Goal: Check status: Check status

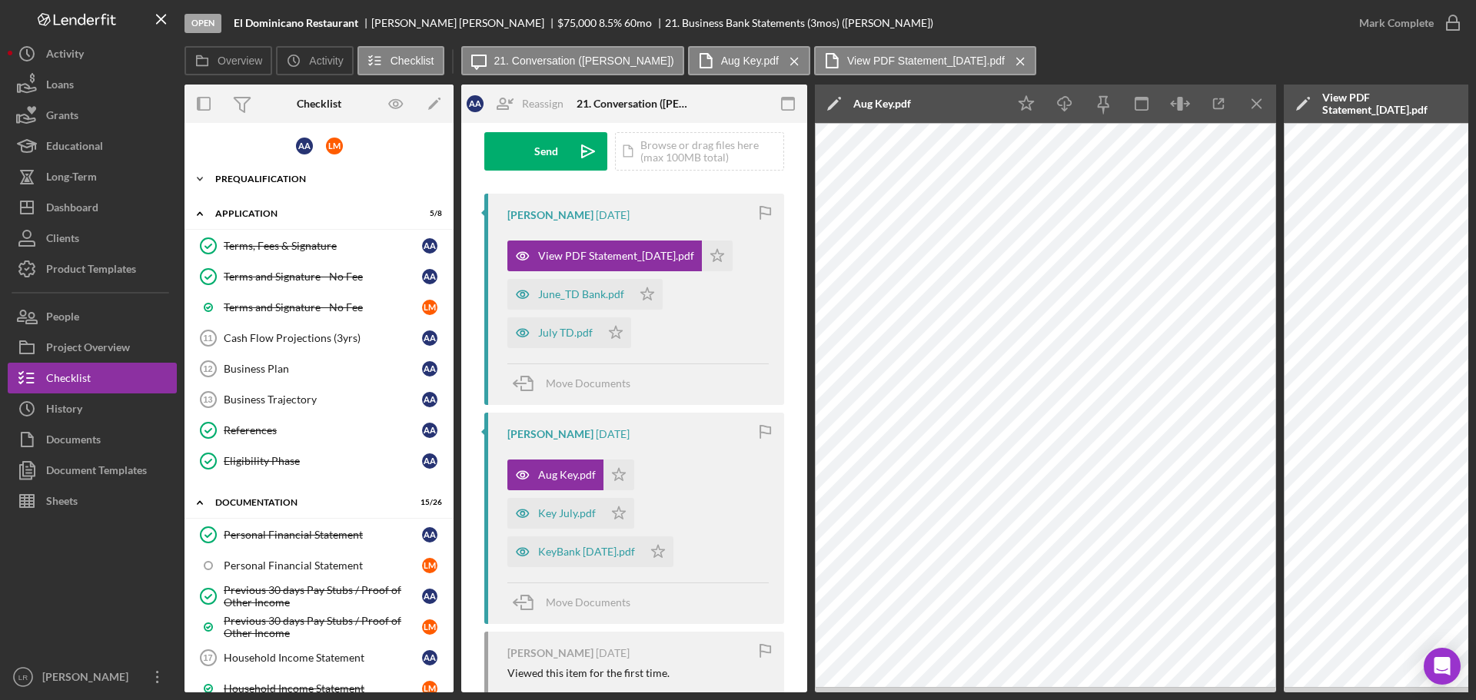
click at [277, 165] on div "Icon/Expander Prequalification 16 / 16" at bounding box center [319, 179] width 269 height 31
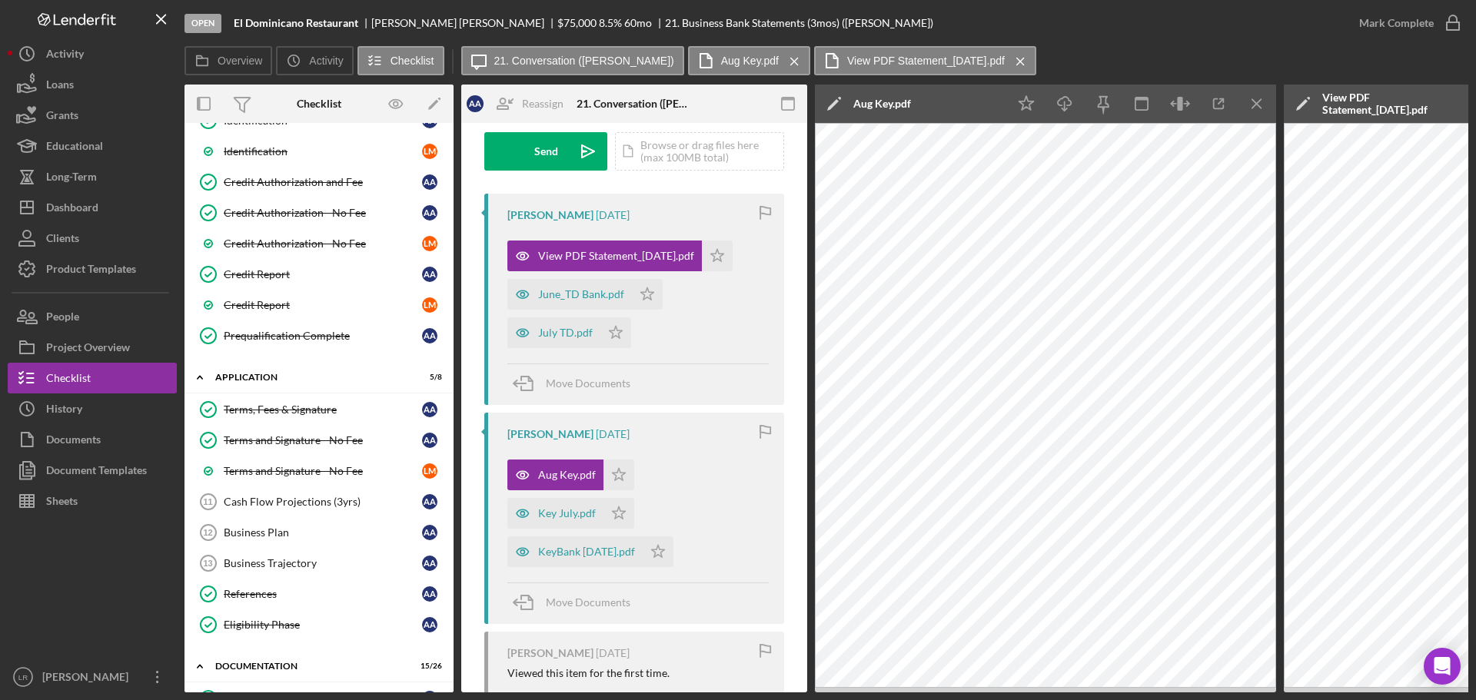
scroll to position [384, 0]
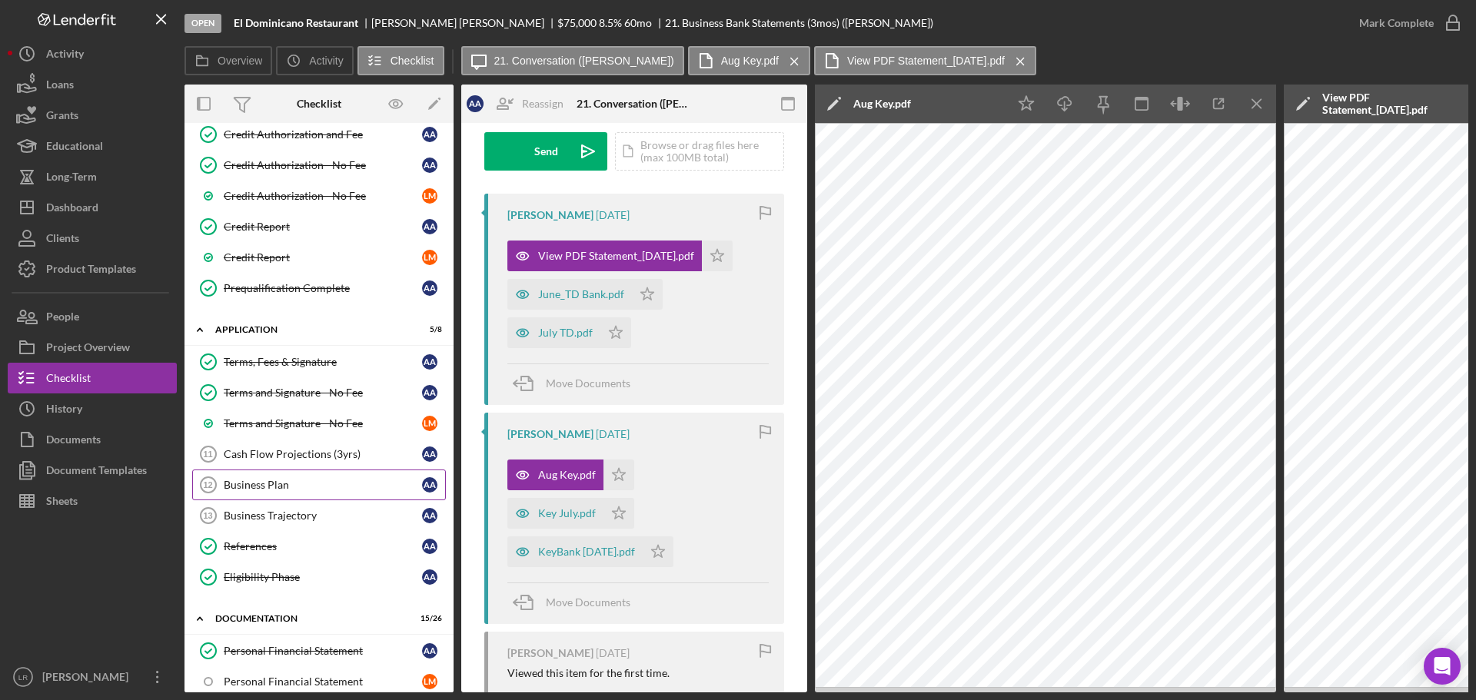
click at [297, 477] on link "Business Plan 12 Business Plan A A" at bounding box center [319, 485] width 254 height 31
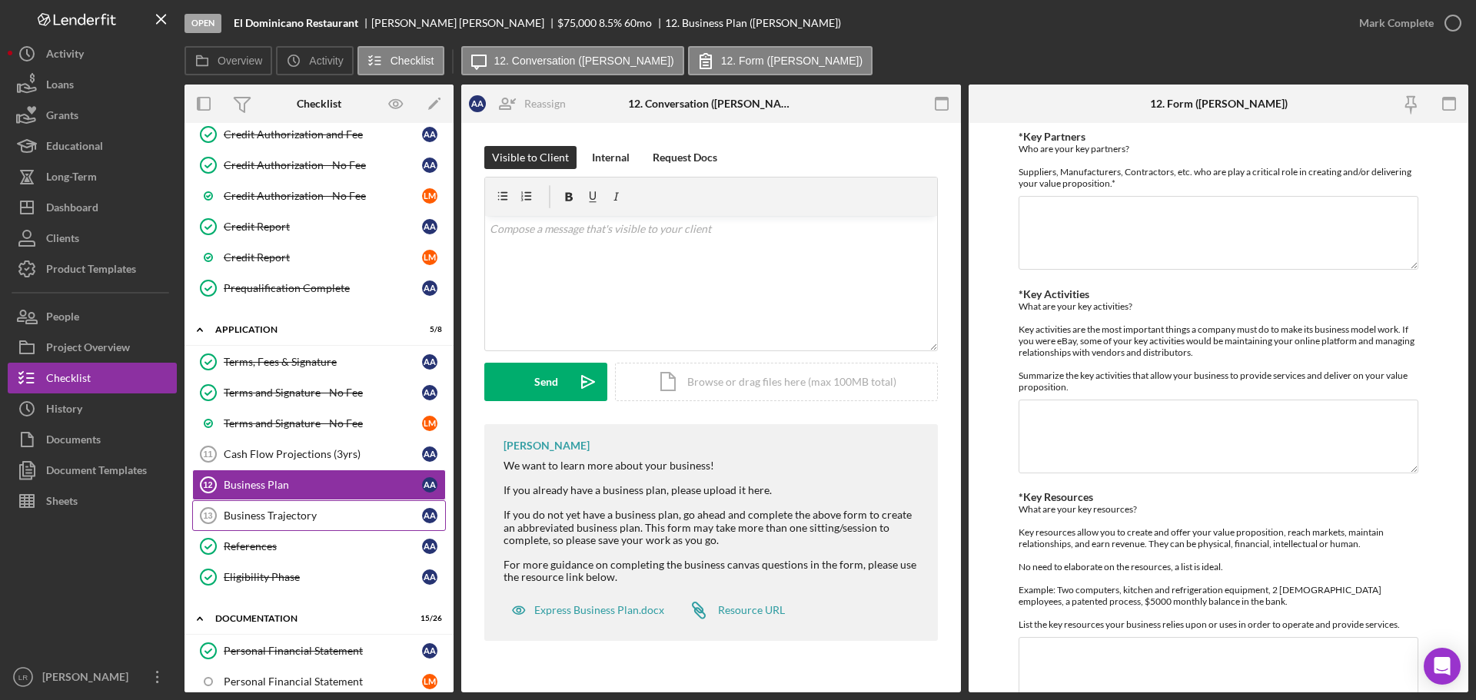
click at [323, 520] on div "Business Trajectory" at bounding box center [323, 516] width 198 height 12
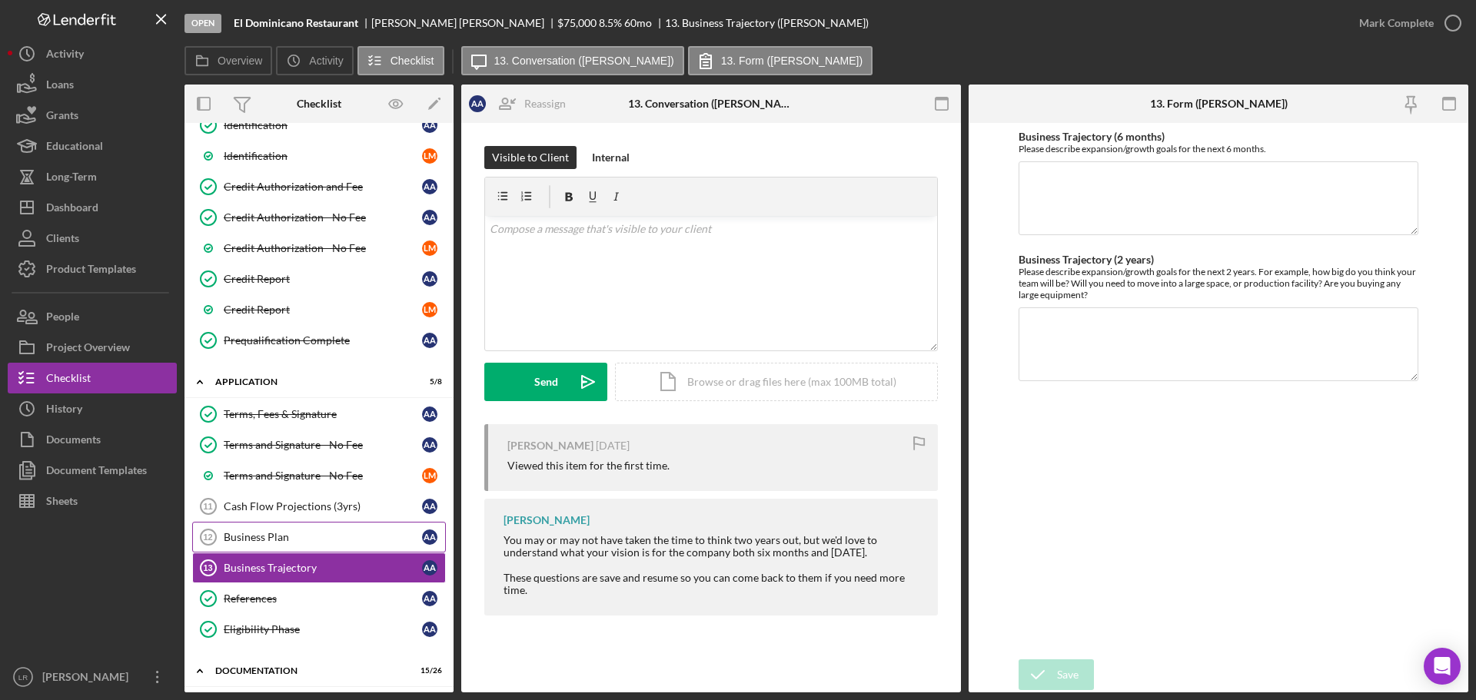
scroll to position [308, 0]
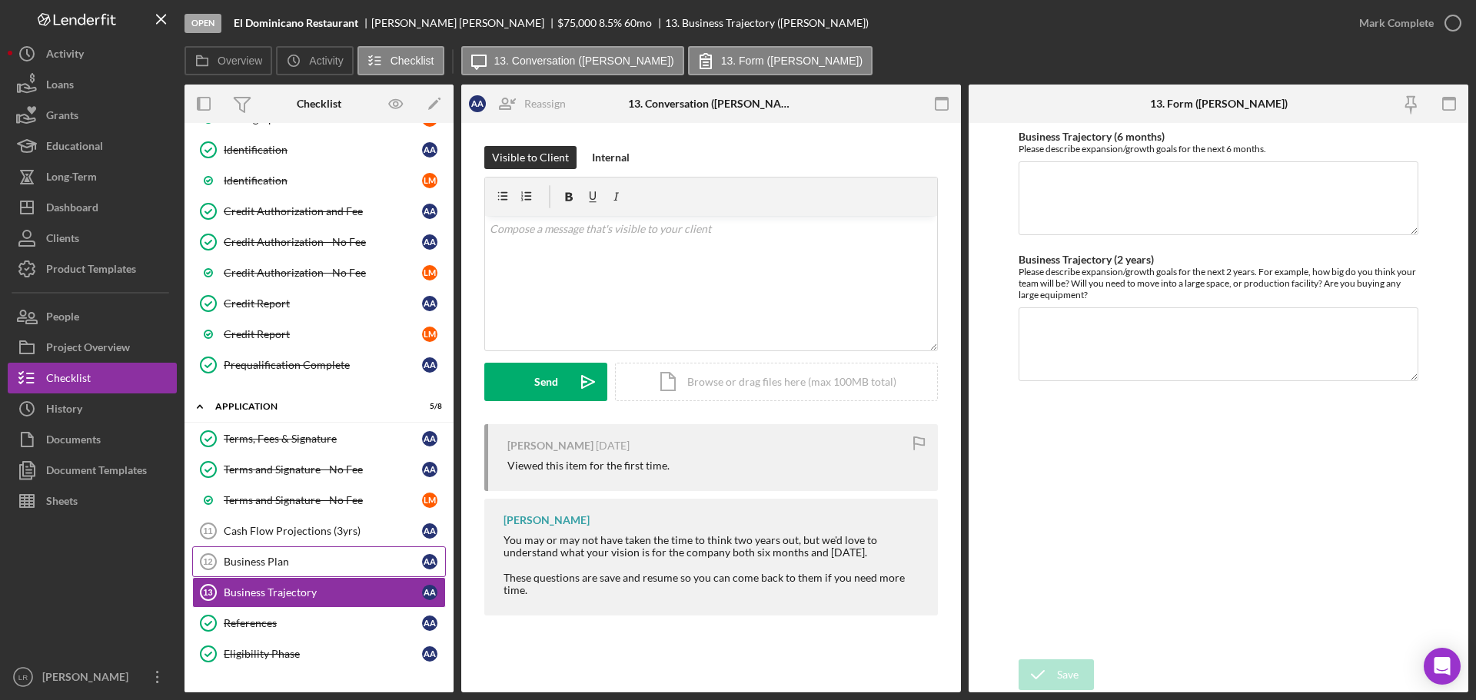
click at [318, 563] on div "Business Plan" at bounding box center [323, 562] width 198 height 12
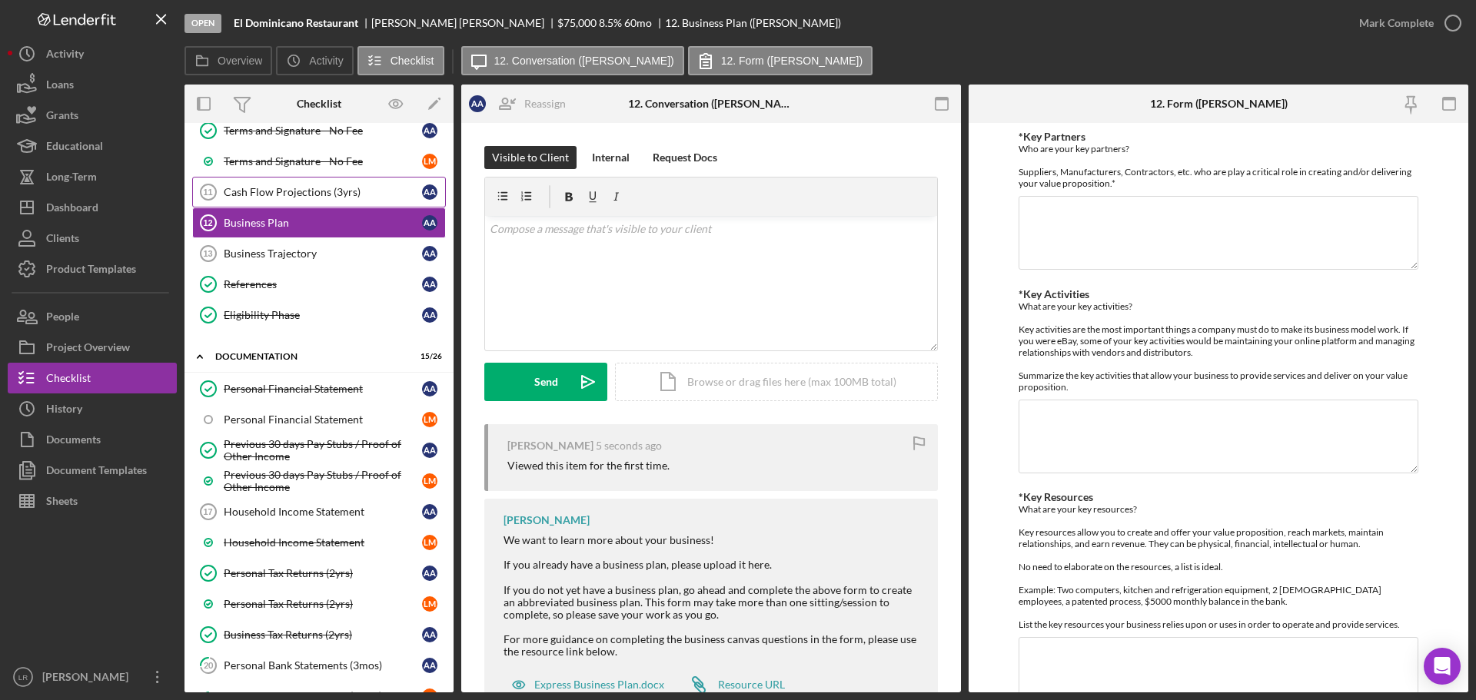
scroll to position [692, 0]
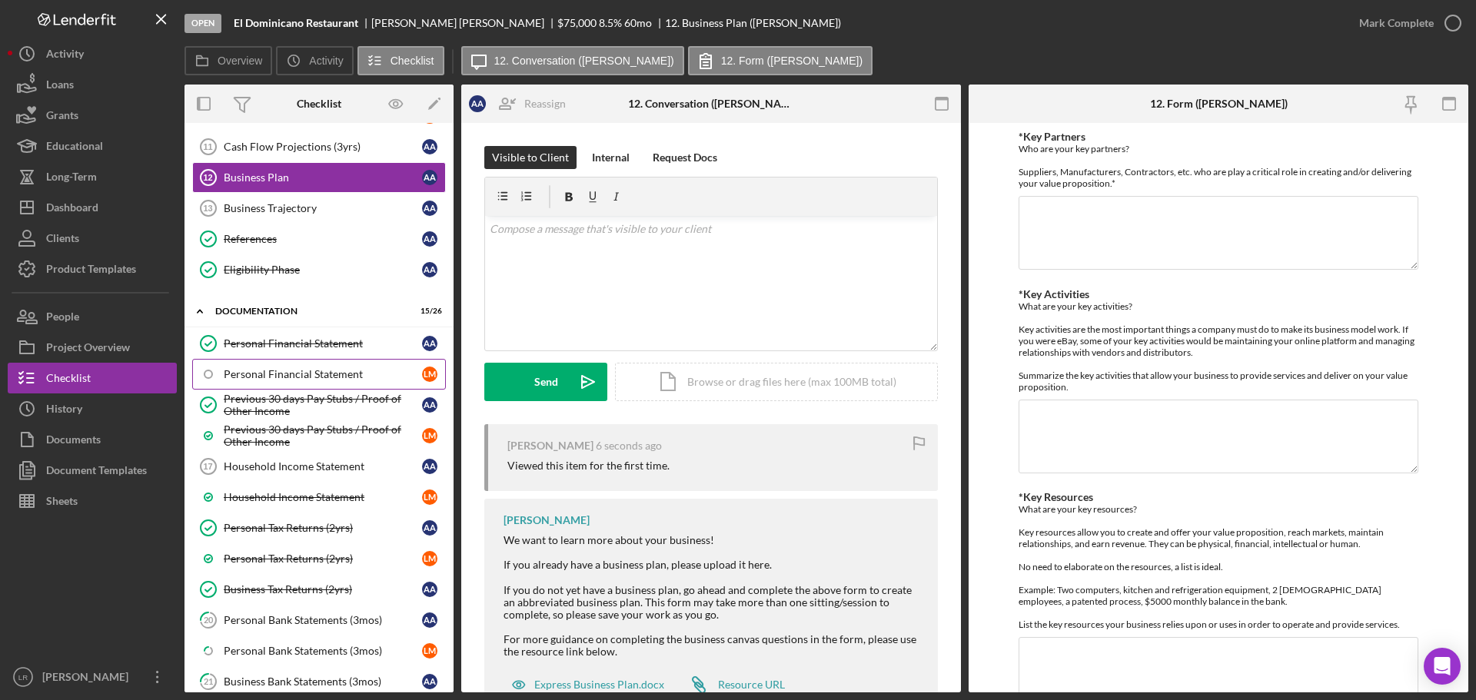
click at [332, 381] on div "Personal Financial Statement" at bounding box center [323, 374] width 198 height 12
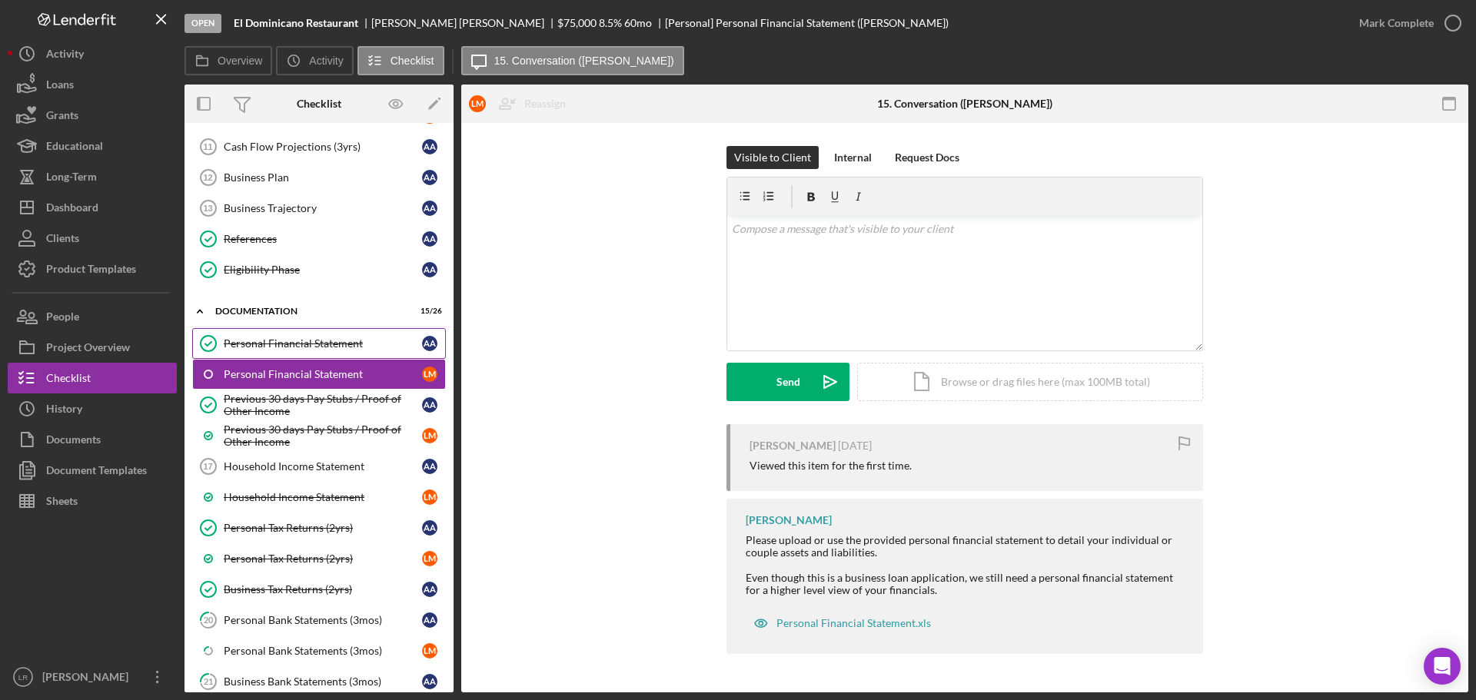
click at [349, 344] on div "Personal Financial Statement" at bounding box center [323, 343] width 198 height 12
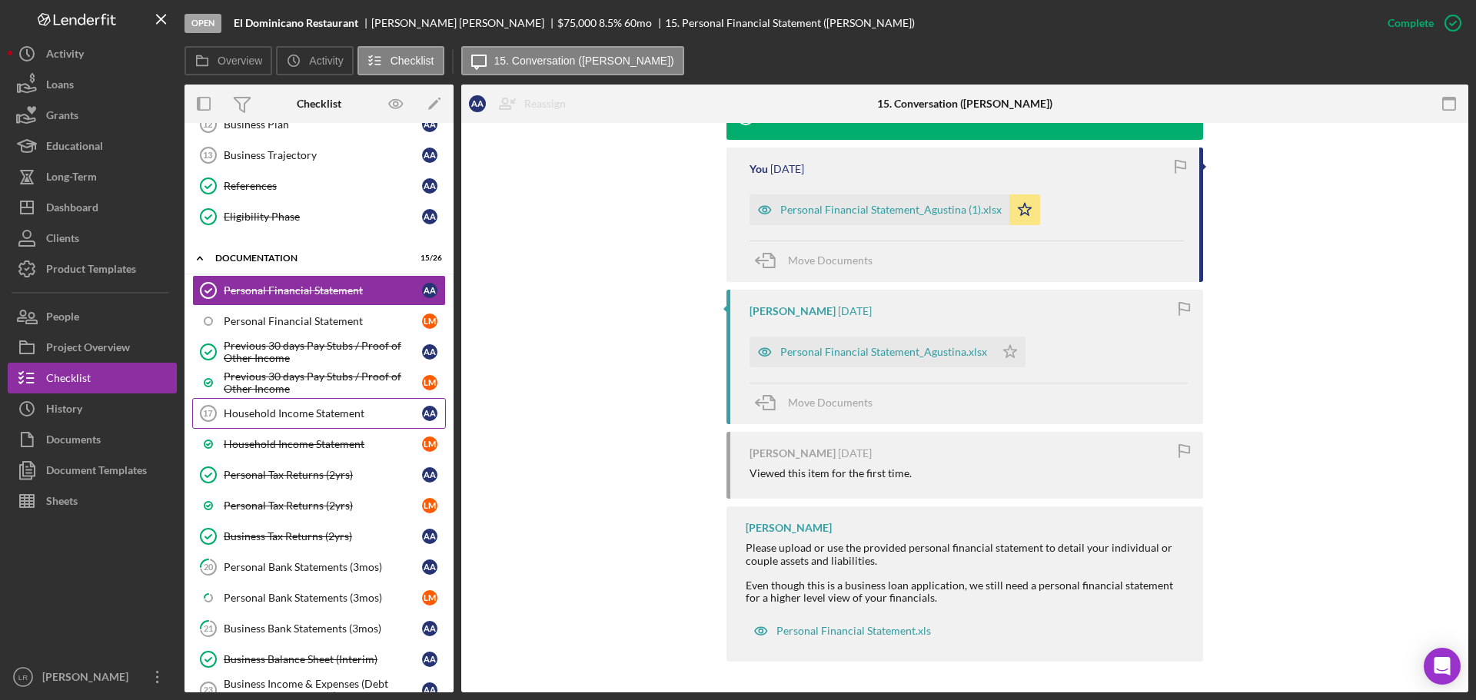
scroll to position [769, 0]
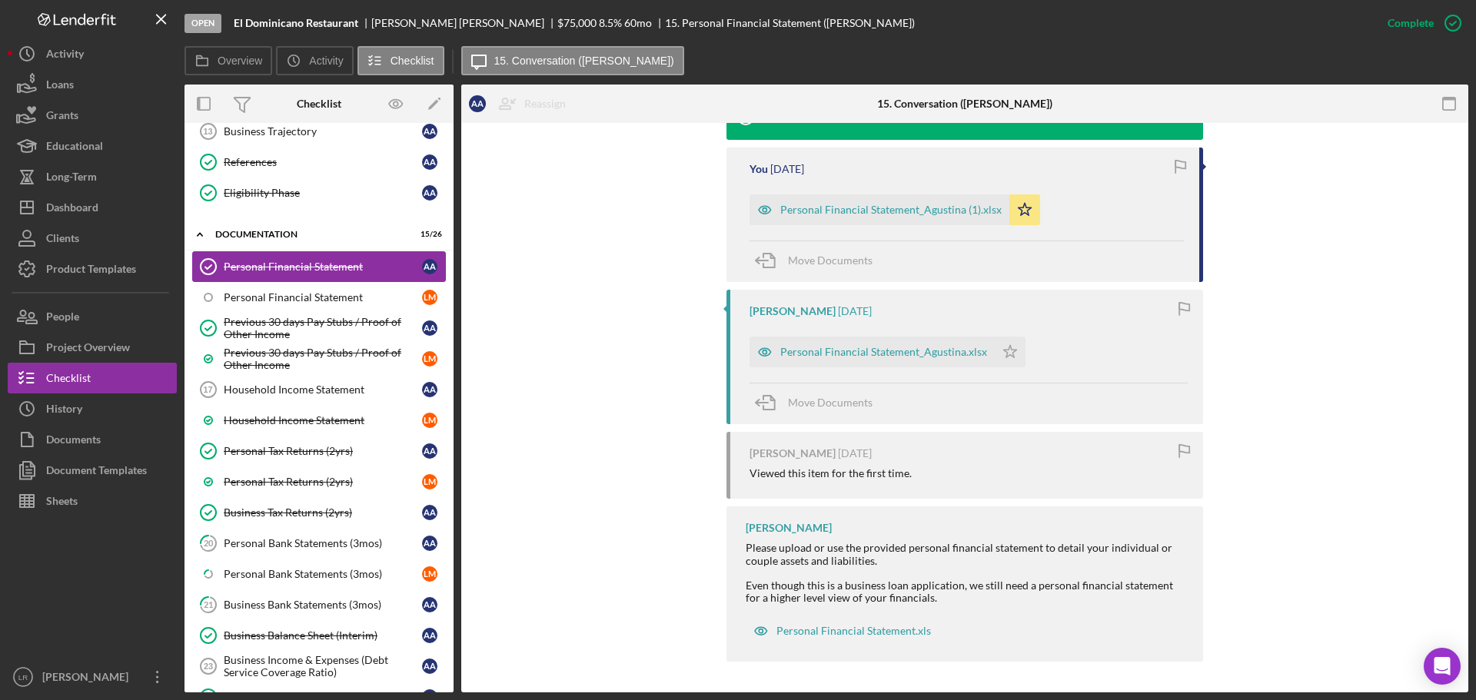
click at [334, 261] on div "Personal Financial Statement" at bounding box center [323, 267] width 198 height 12
click at [840, 213] on div "Personal Financial Statement_Agustina (1).xlsx" at bounding box center [890, 210] width 221 height 12
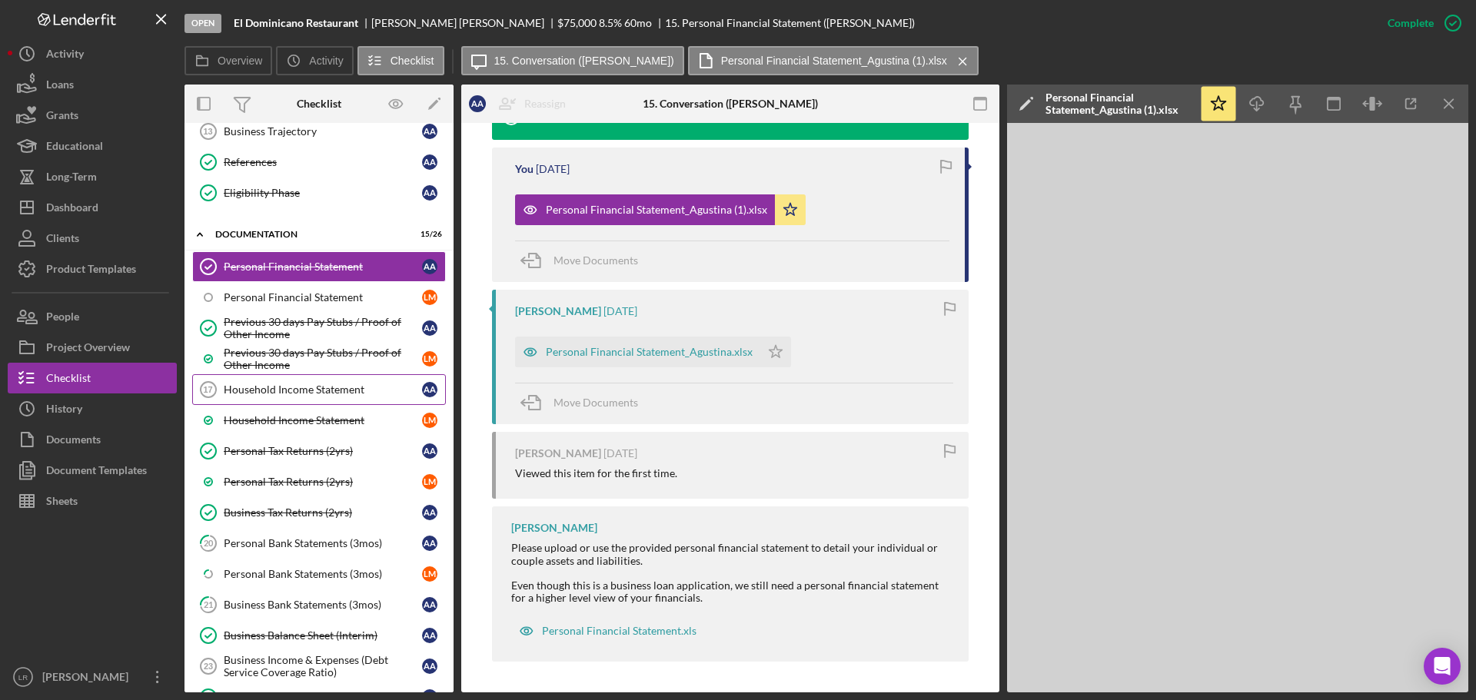
click at [308, 387] on div "Household Income Statement" at bounding box center [323, 390] width 198 height 12
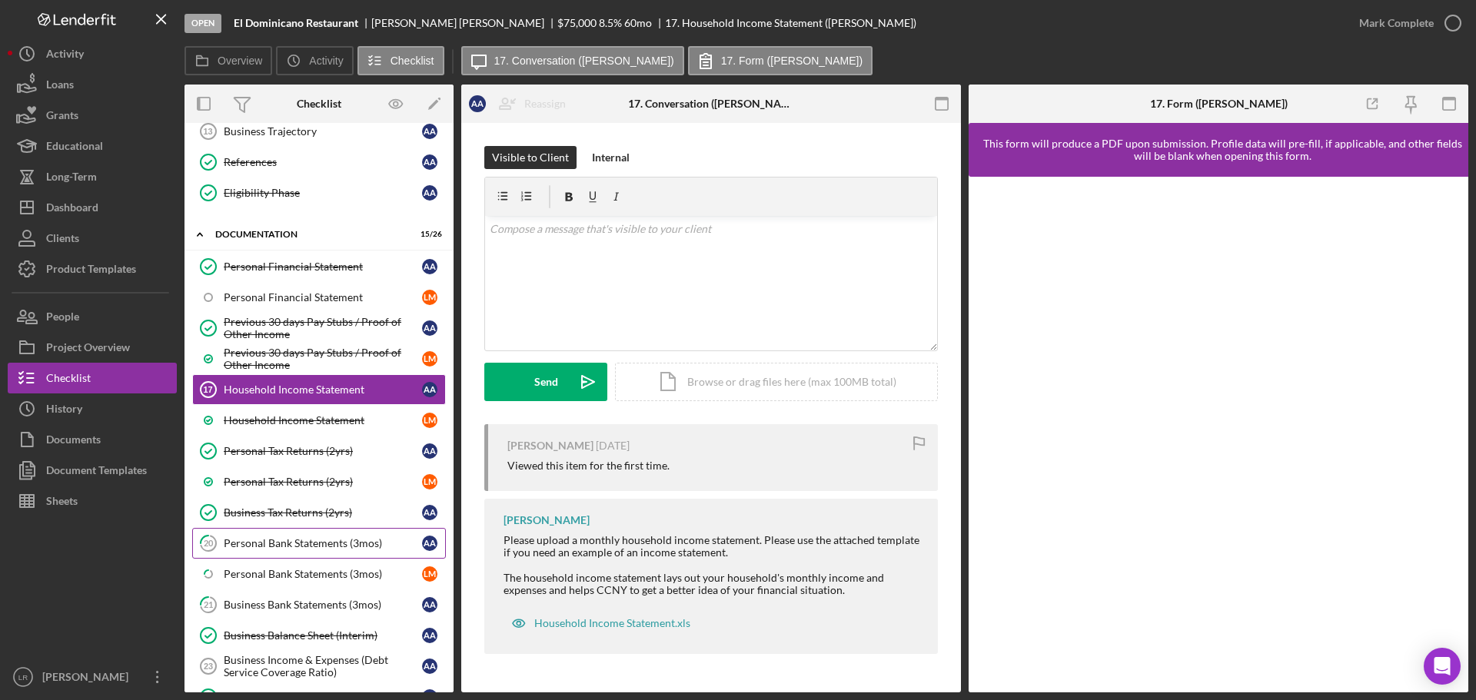
click at [339, 547] on div "Personal Bank Statements (3mos)" at bounding box center [323, 543] width 198 height 12
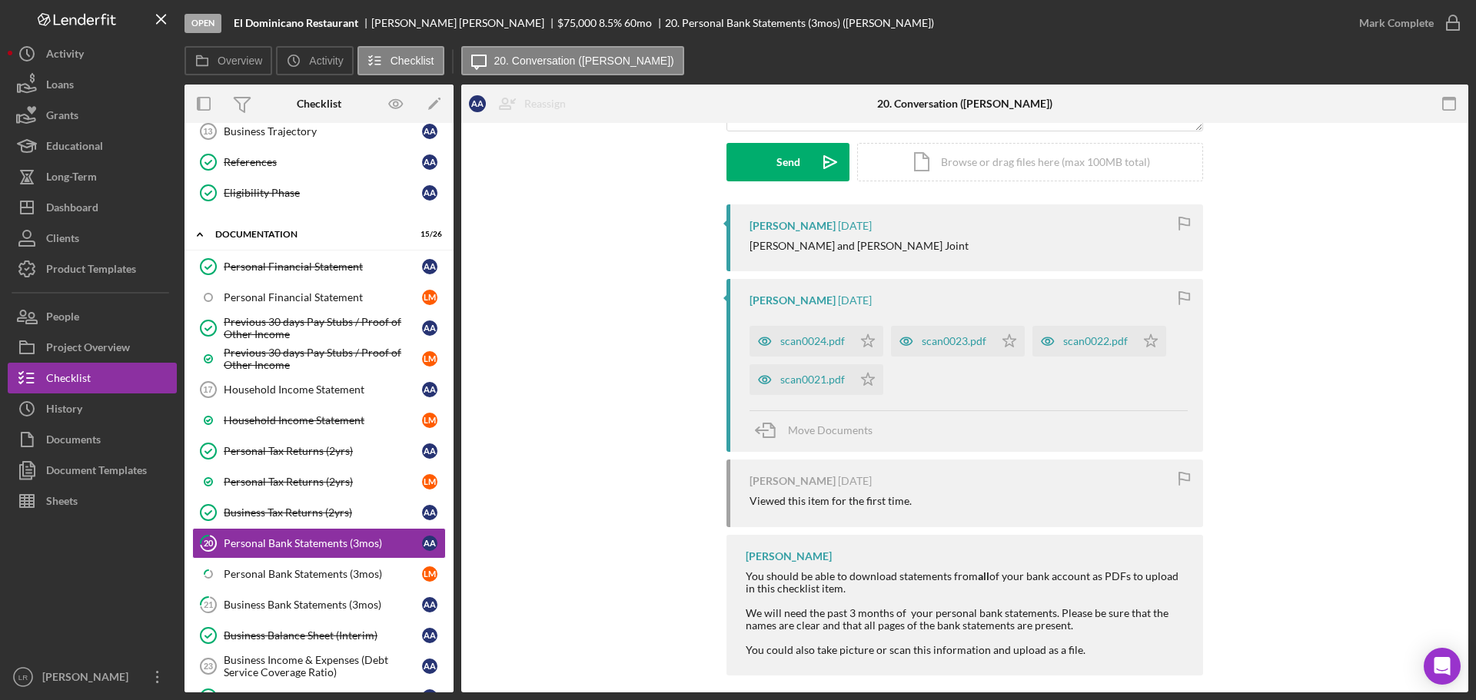
scroll to position [234, 0]
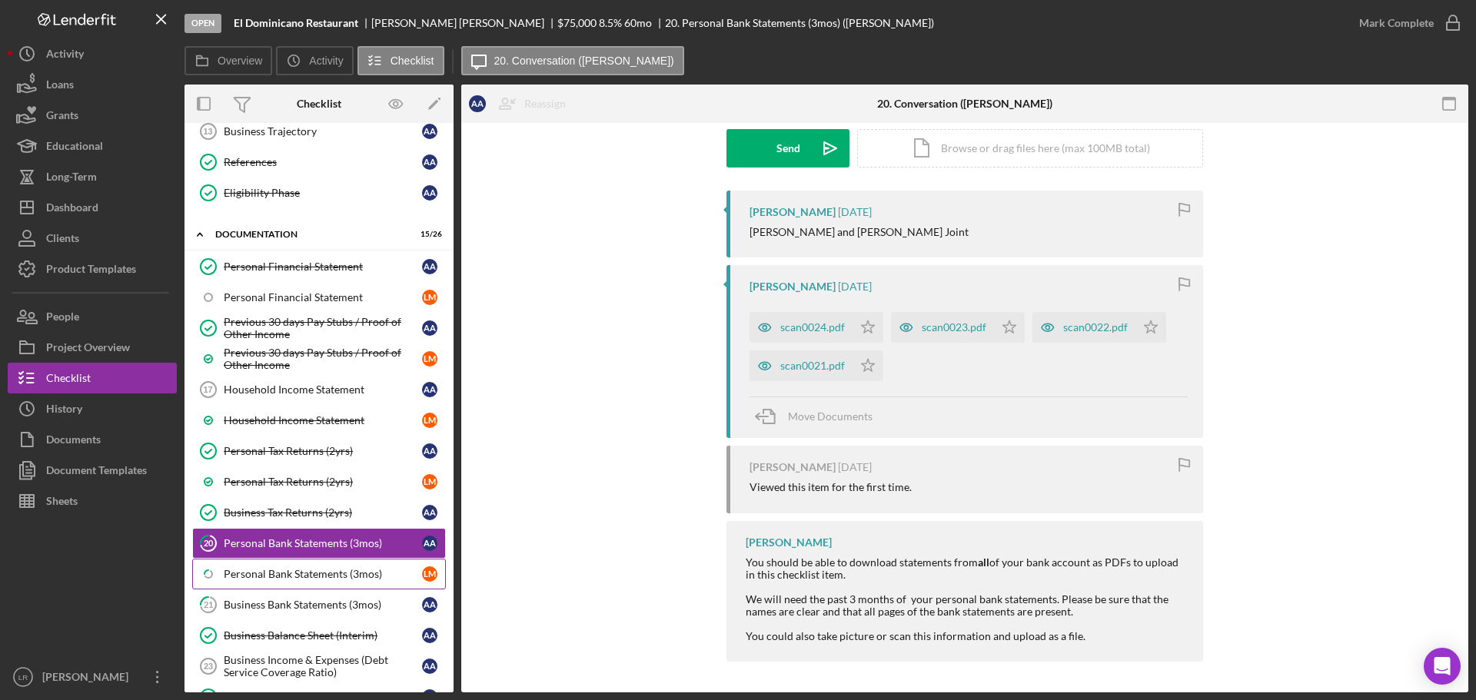
click at [304, 573] on div "Personal Bank Statements (3mos)" at bounding box center [323, 574] width 198 height 12
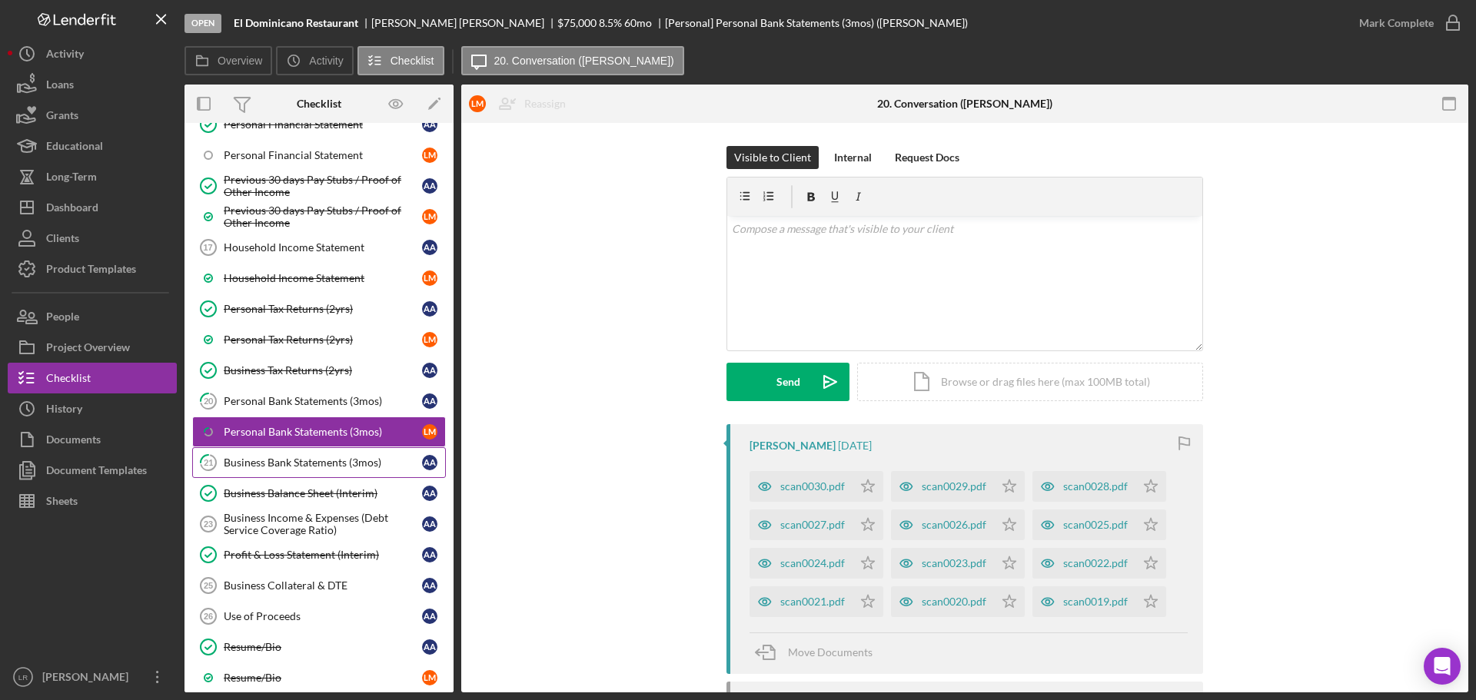
scroll to position [999, 0]
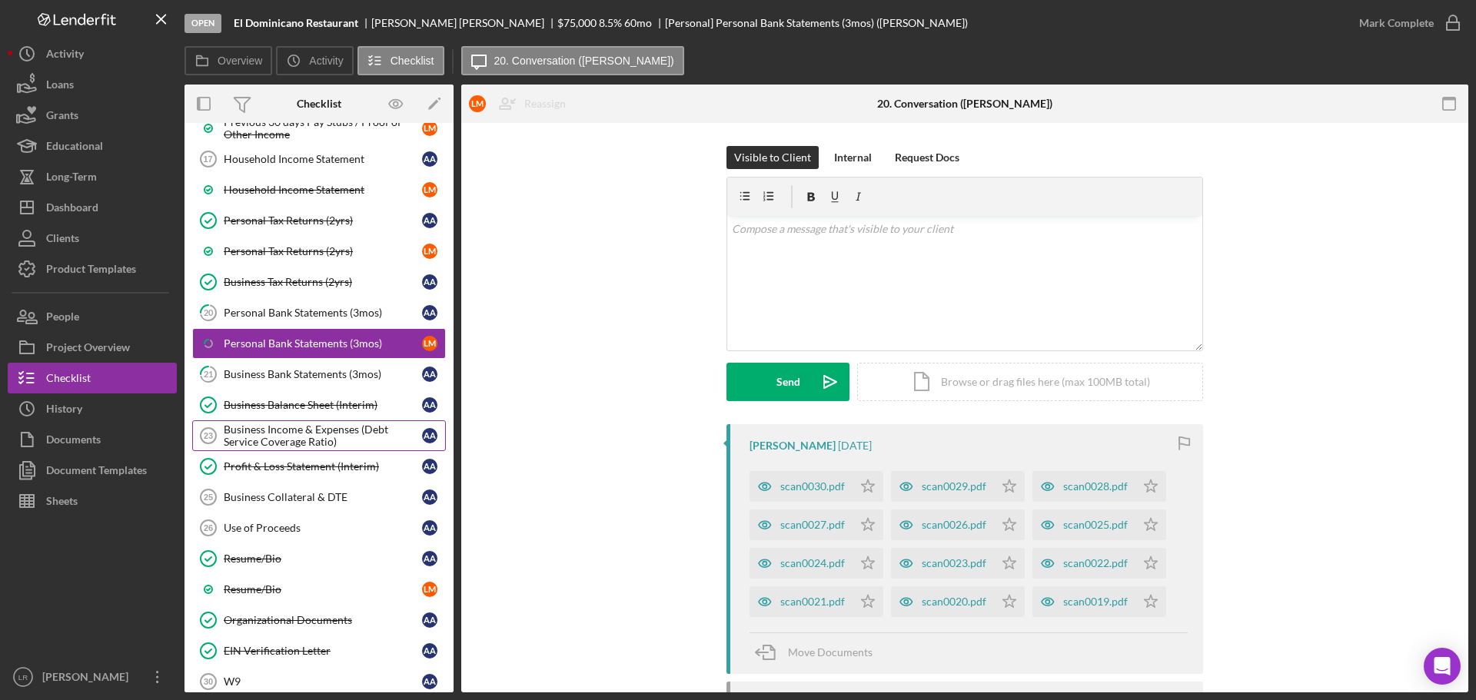
click at [294, 437] on div "Business Income & Expenses (Debt Service Coverage Ratio)" at bounding box center [323, 436] width 198 height 25
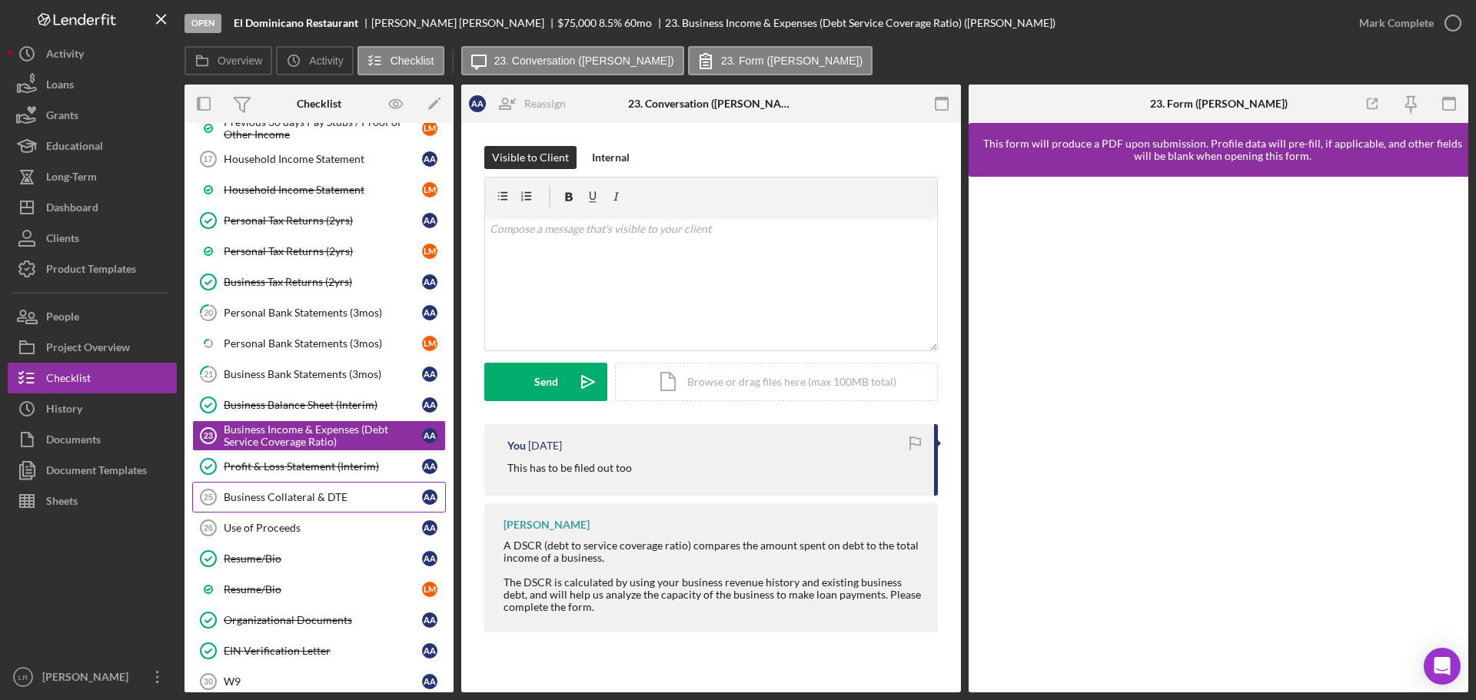
click at [301, 502] on div "Business Collateral & DTE" at bounding box center [323, 497] width 198 height 12
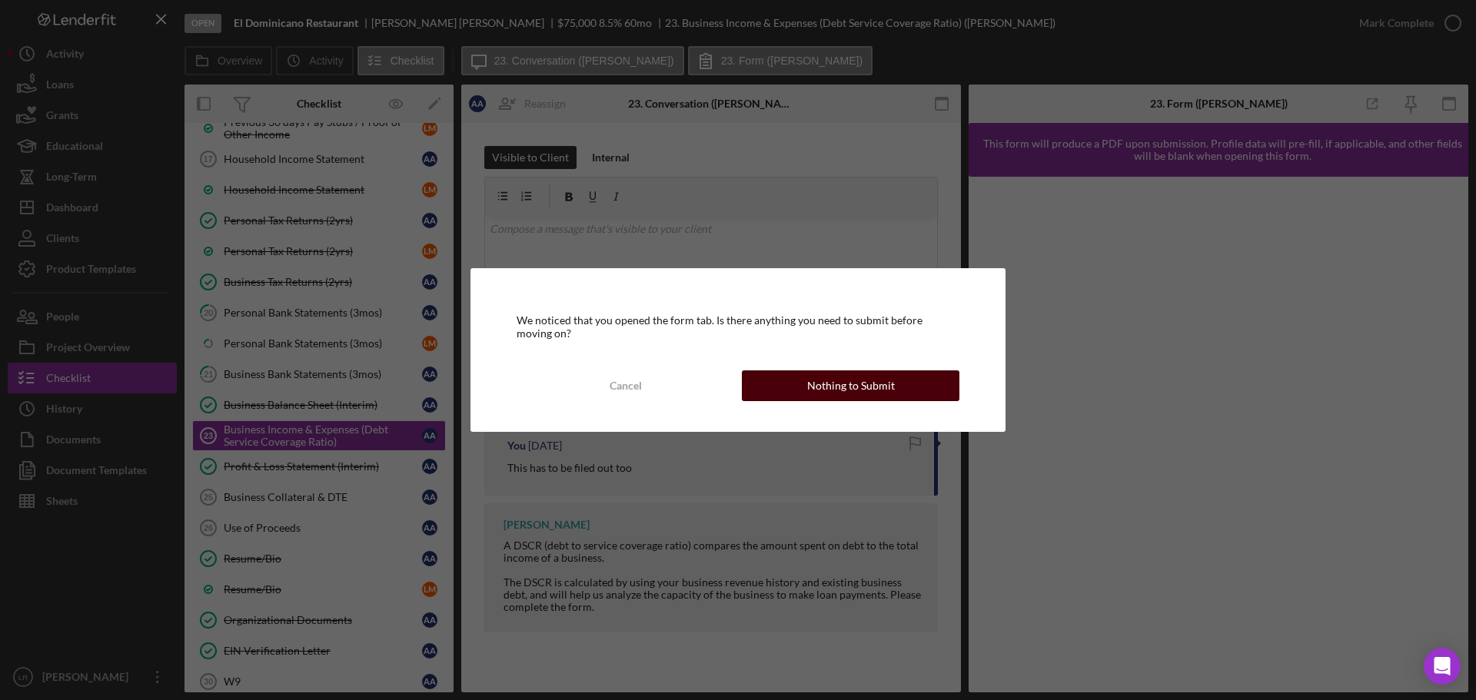
click at [891, 394] on div "Nothing to Submit" at bounding box center [851, 386] width 88 height 31
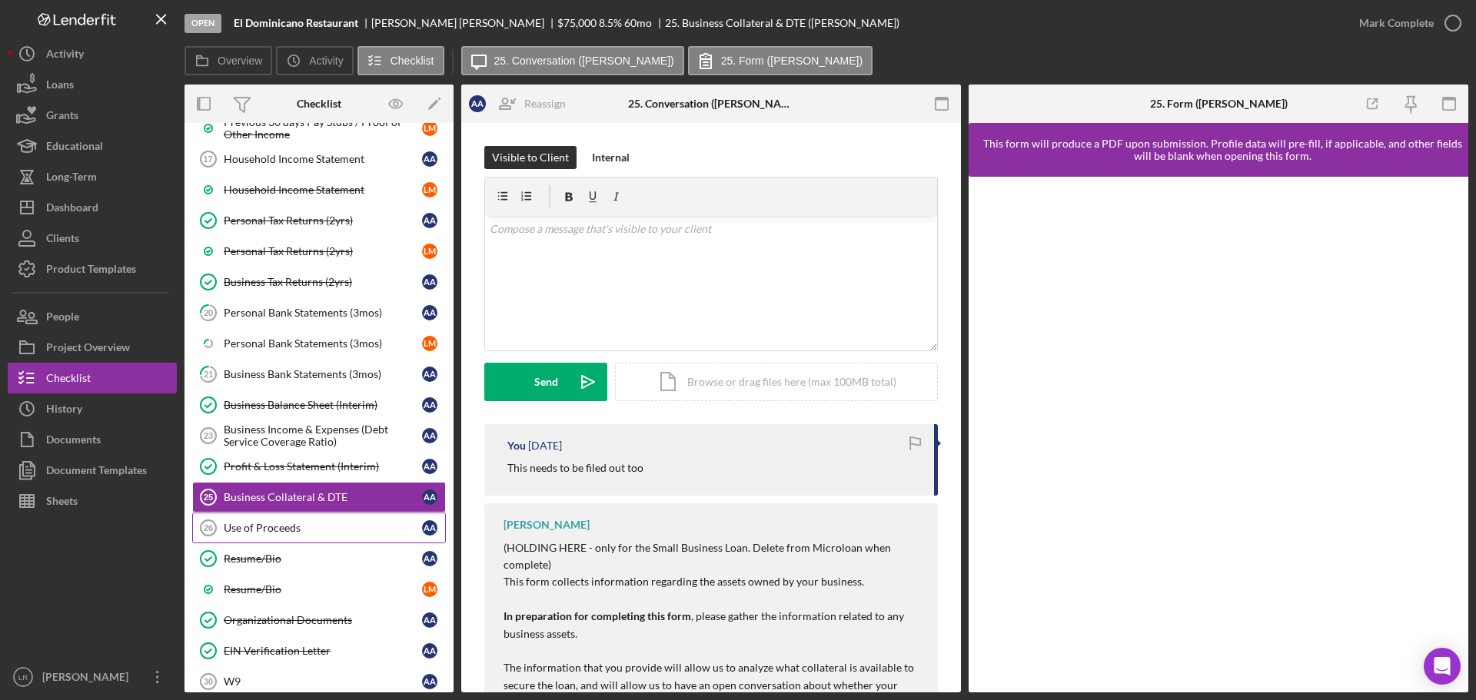
click at [315, 526] on div "Use of Proceeds" at bounding box center [323, 528] width 198 height 12
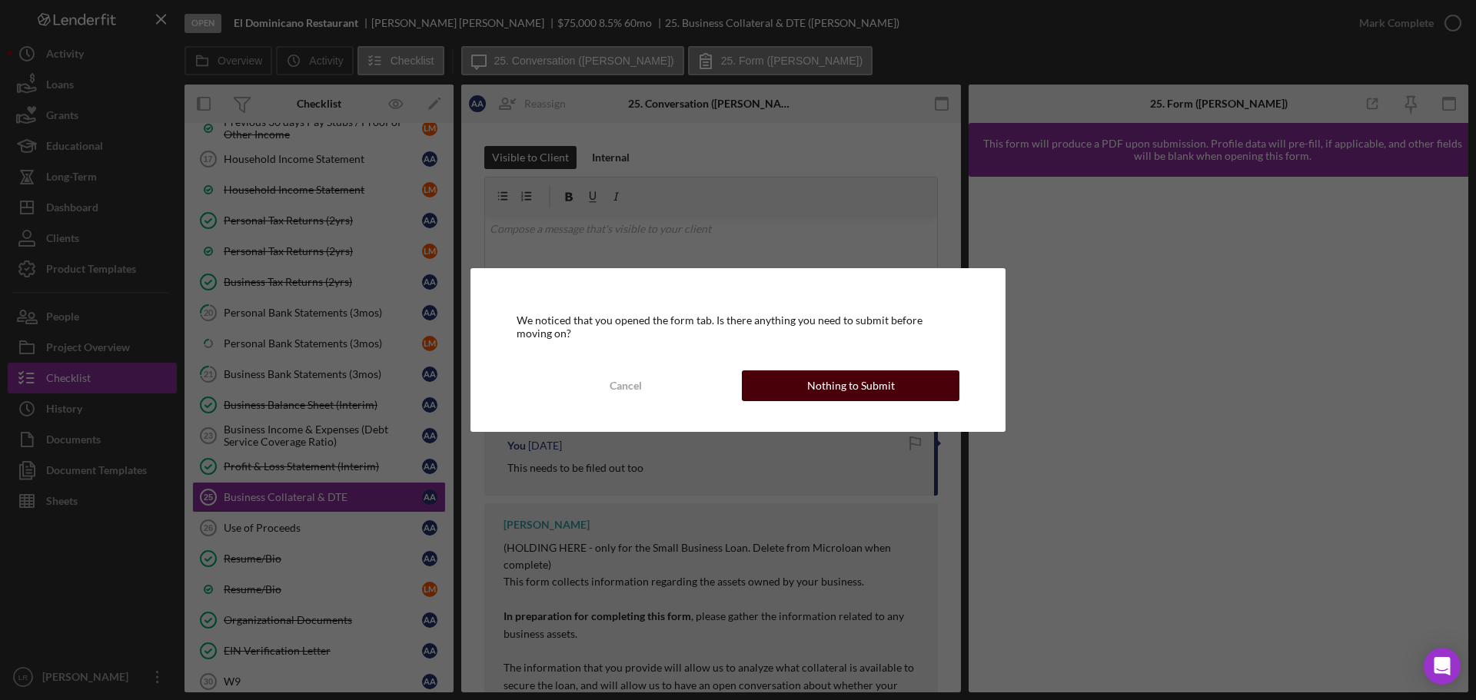
click at [866, 382] on div "Nothing to Submit" at bounding box center [851, 386] width 88 height 31
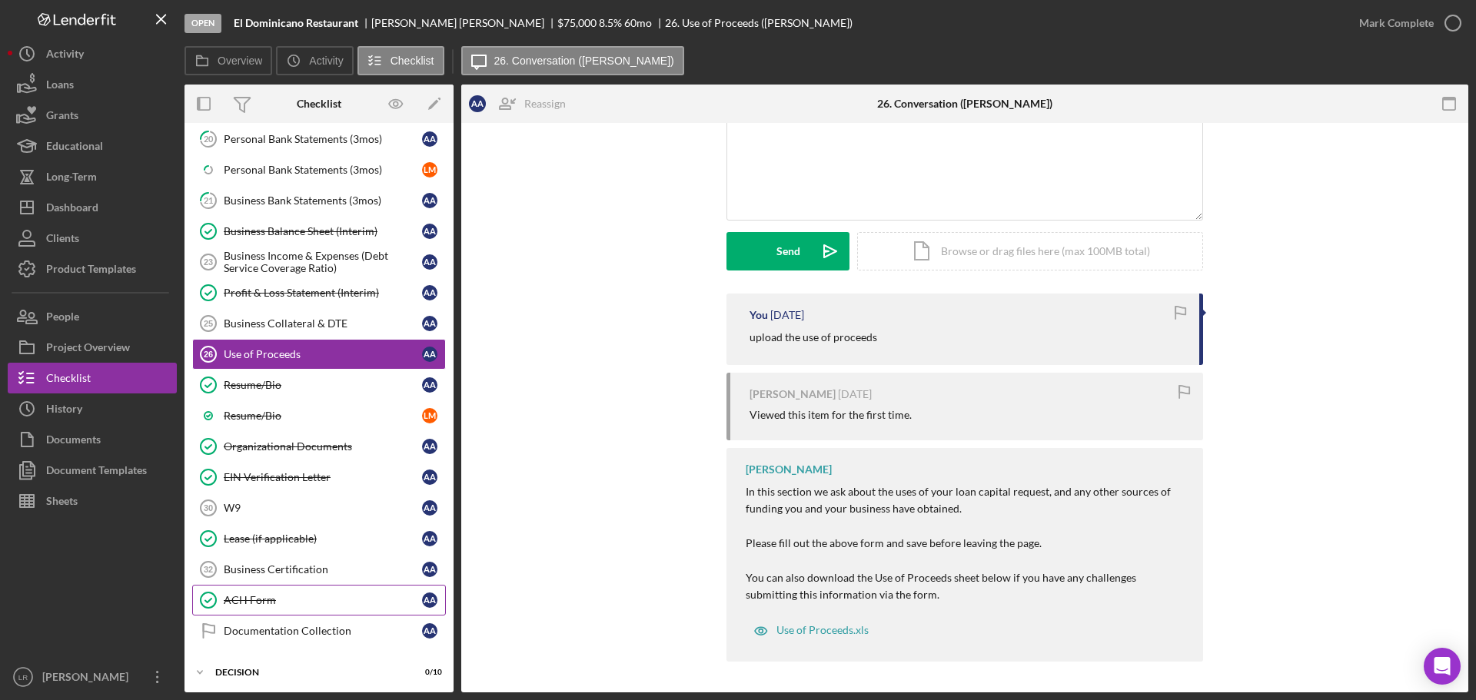
scroll to position [1281, 0]
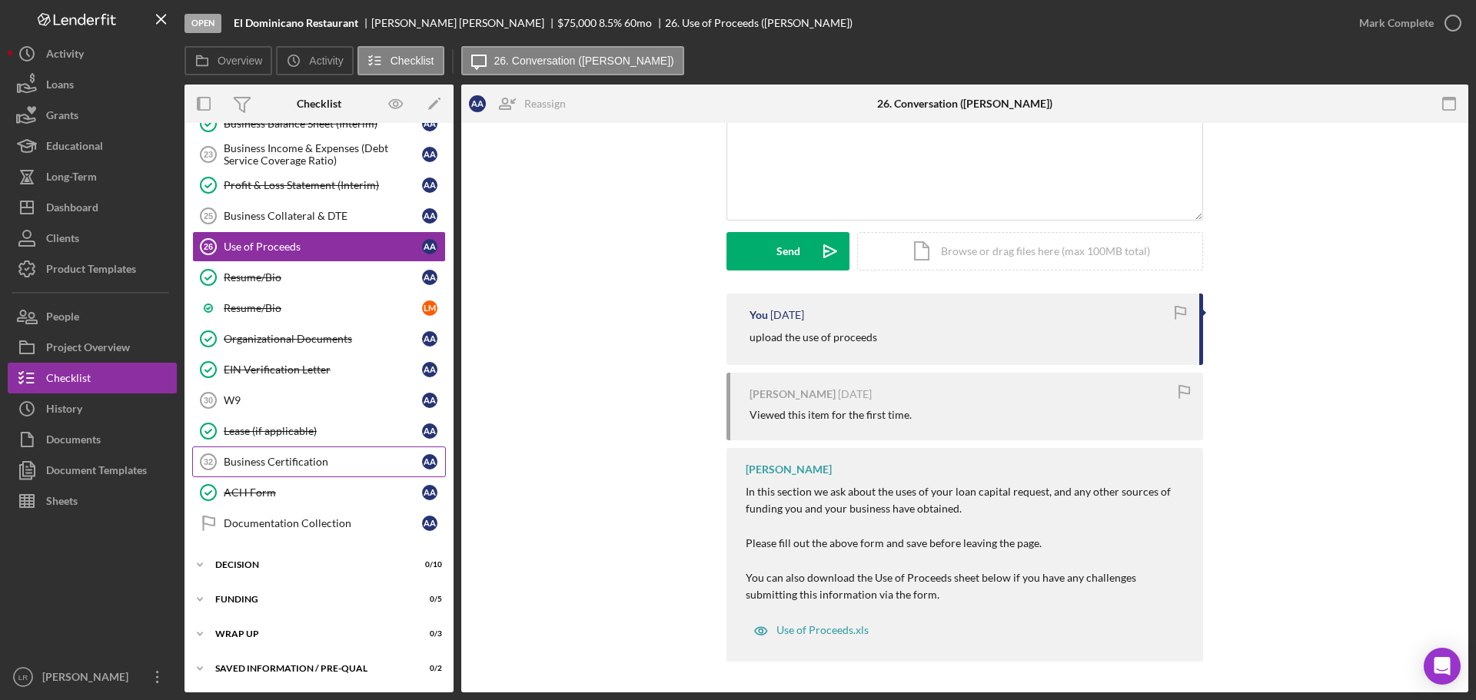
click at [346, 461] on div "Business Certification" at bounding box center [323, 462] width 198 height 12
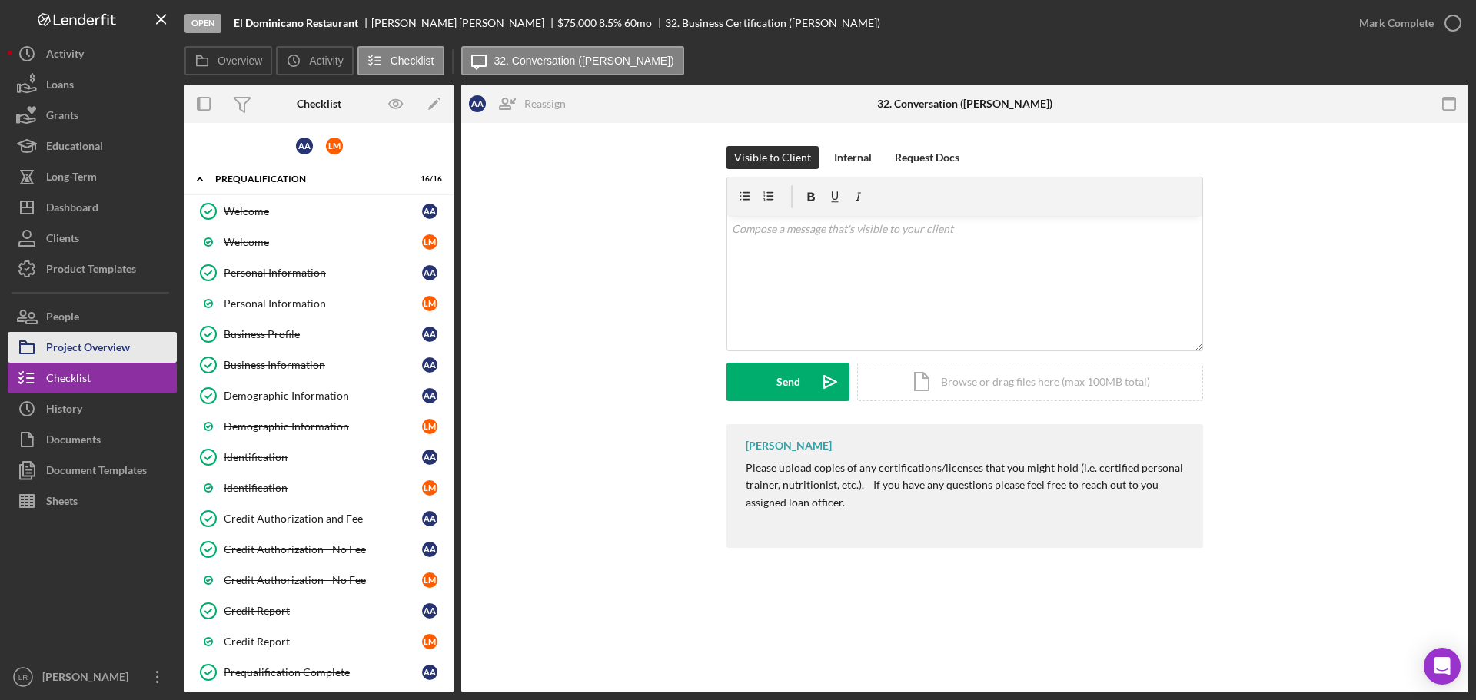
click at [119, 345] on div "Project Overview" at bounding box center [88, 349] width 84 height 35
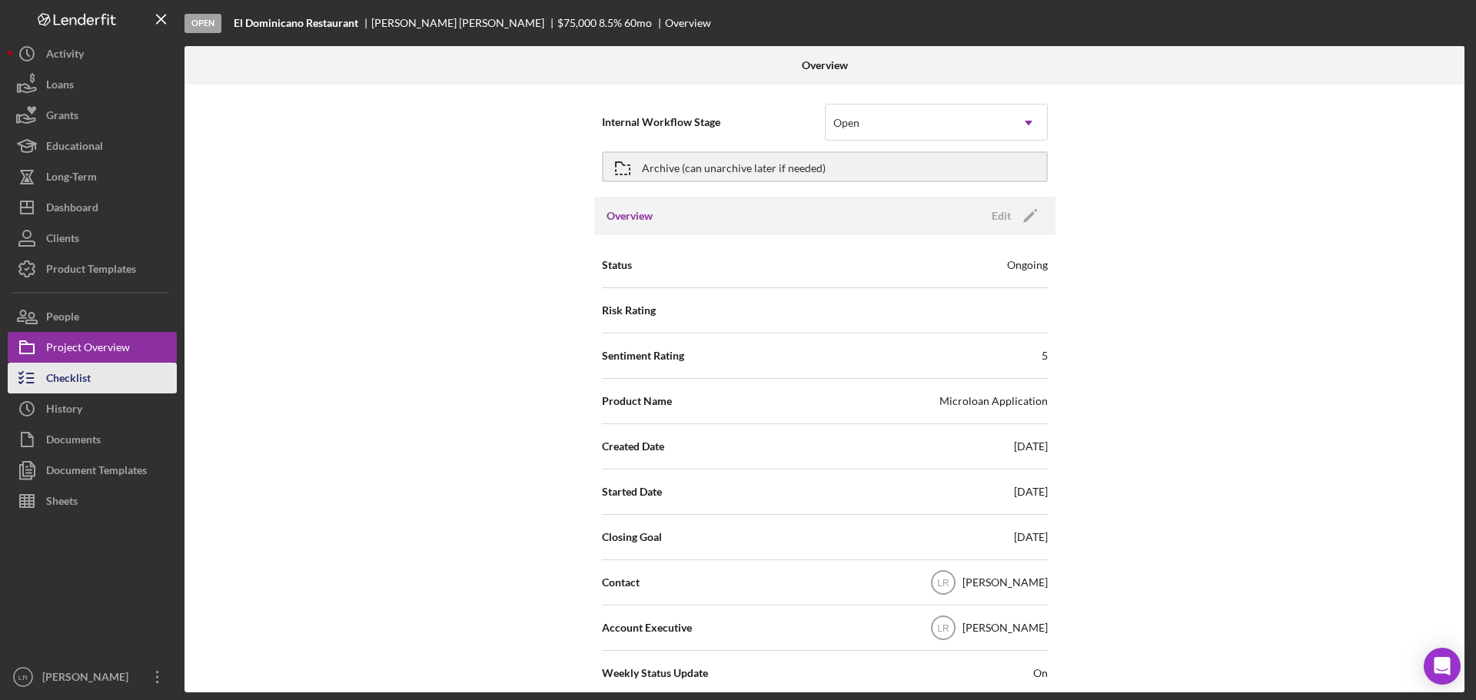
click at [85, 382] on div "Checklist" at bounding box center [68, 380] width 45 height 35
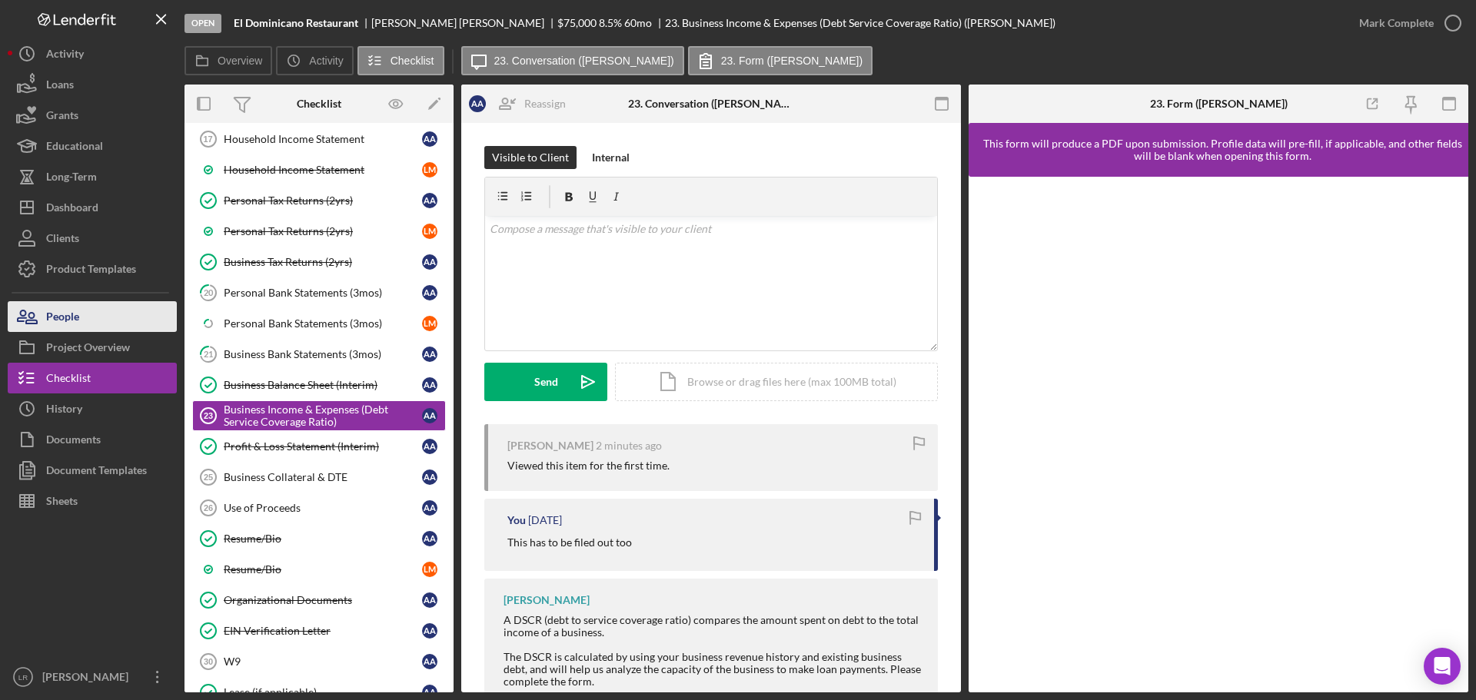
scroll to position [272, 0]
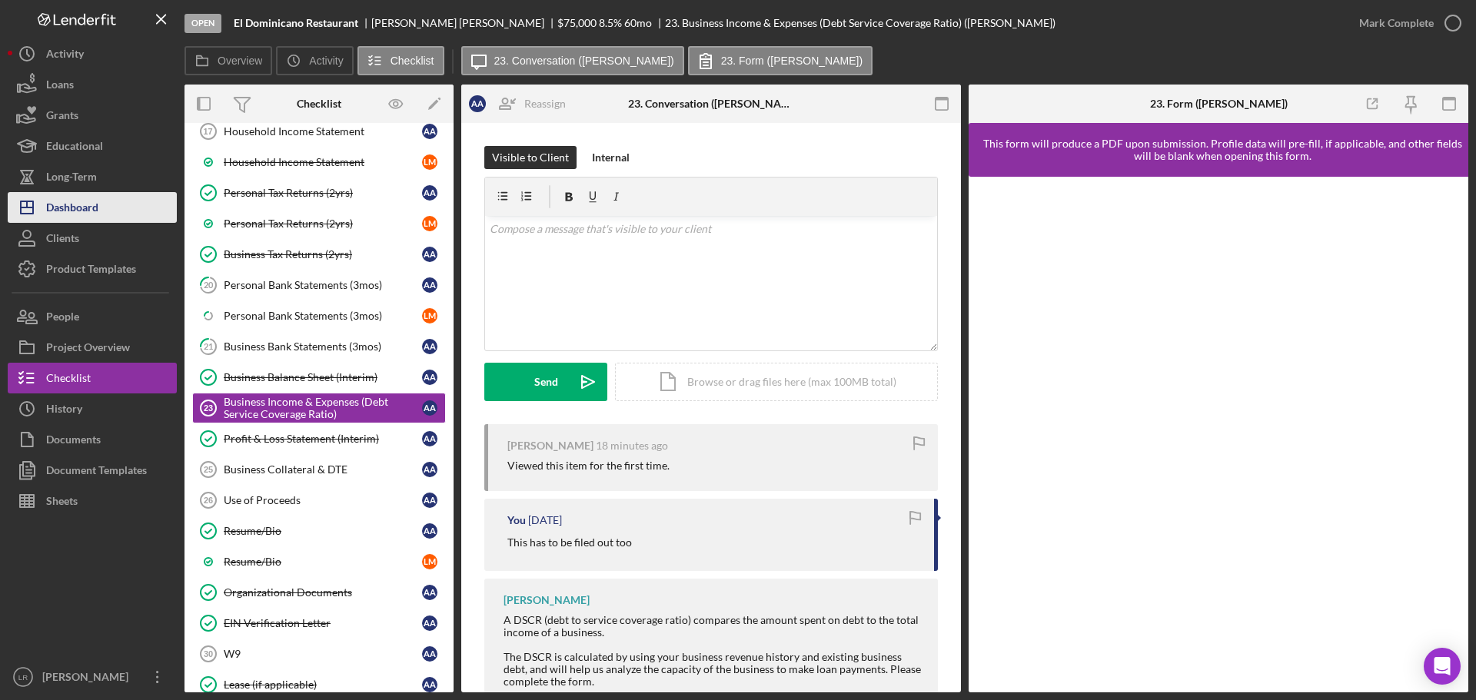
click at [80, 216] on div "Dashboard" at bounding box center [72, 209] width 52 height 35
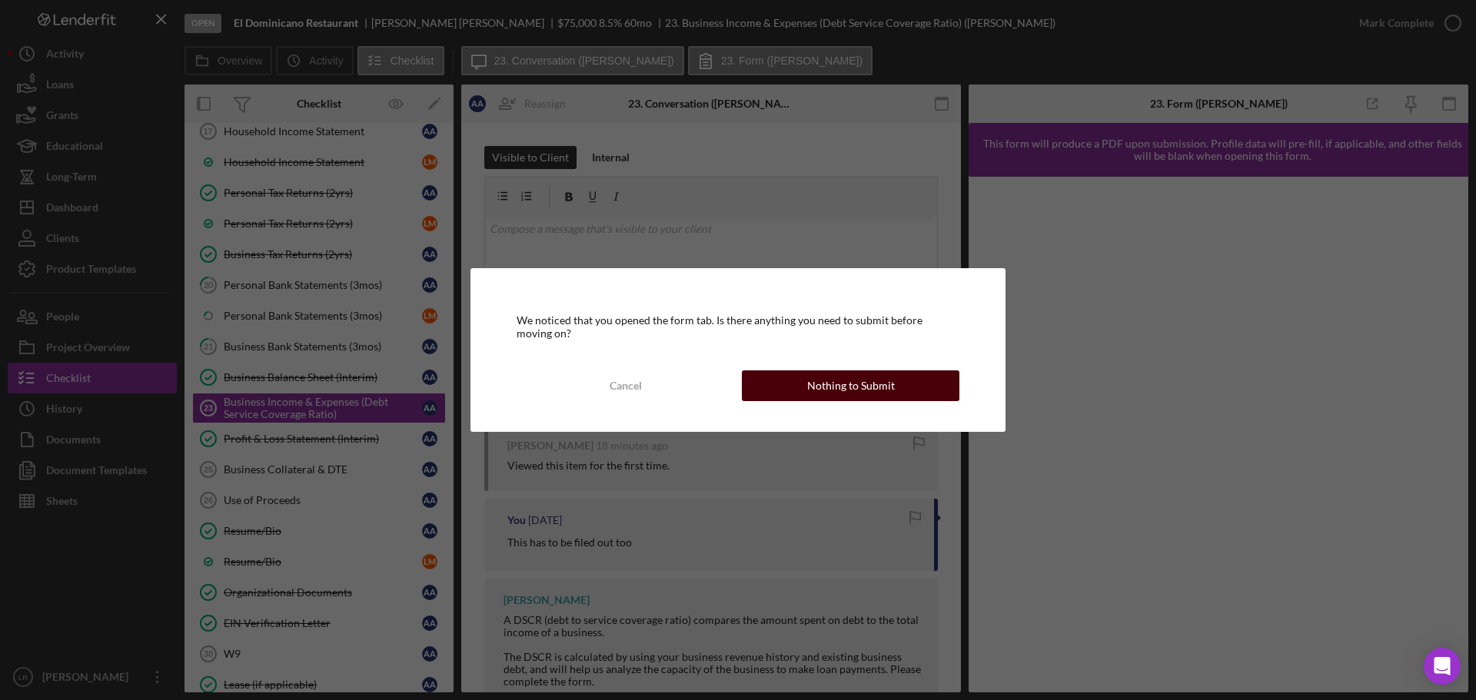
click at [830, 387] on div "Nothing to Submit" at bounding box center [851, 386] width 88 height 31
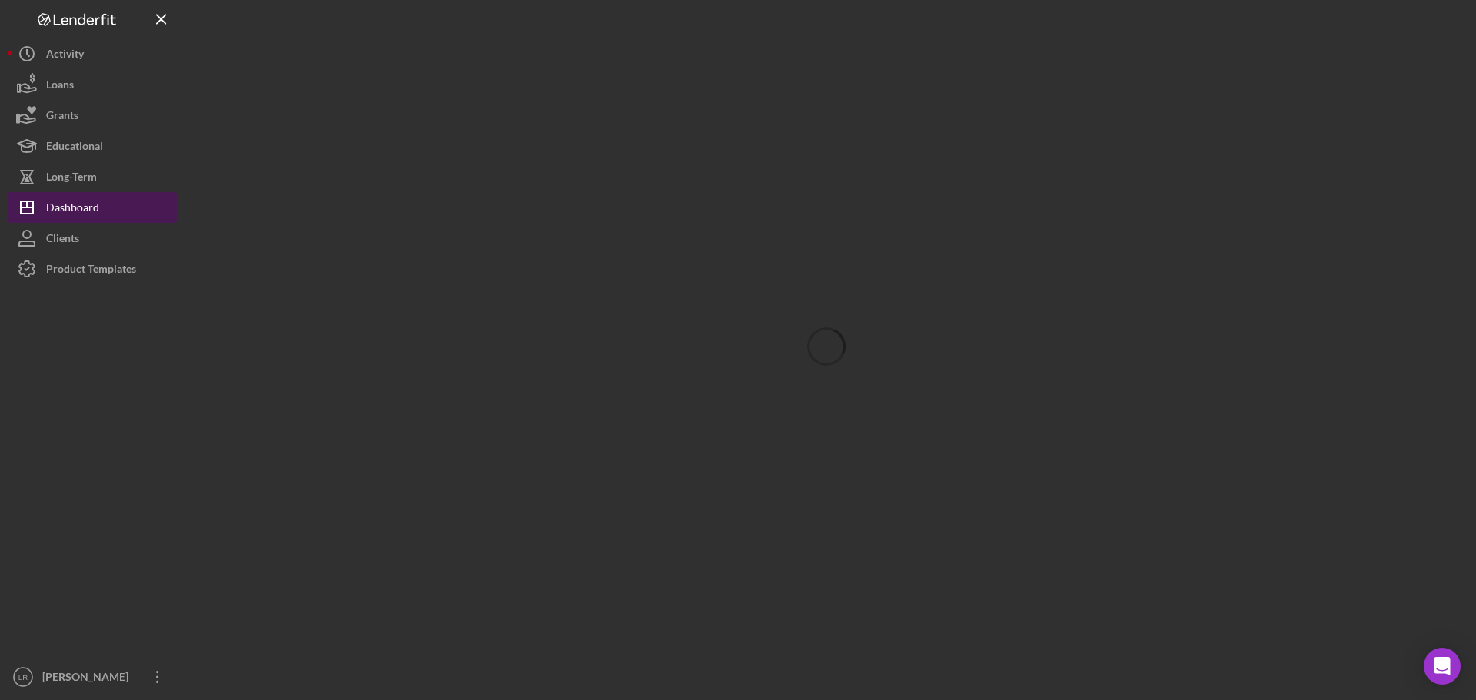
click at [71, 203] on div "Dashboard" at bounding box center [72, 209] width 53 height 35
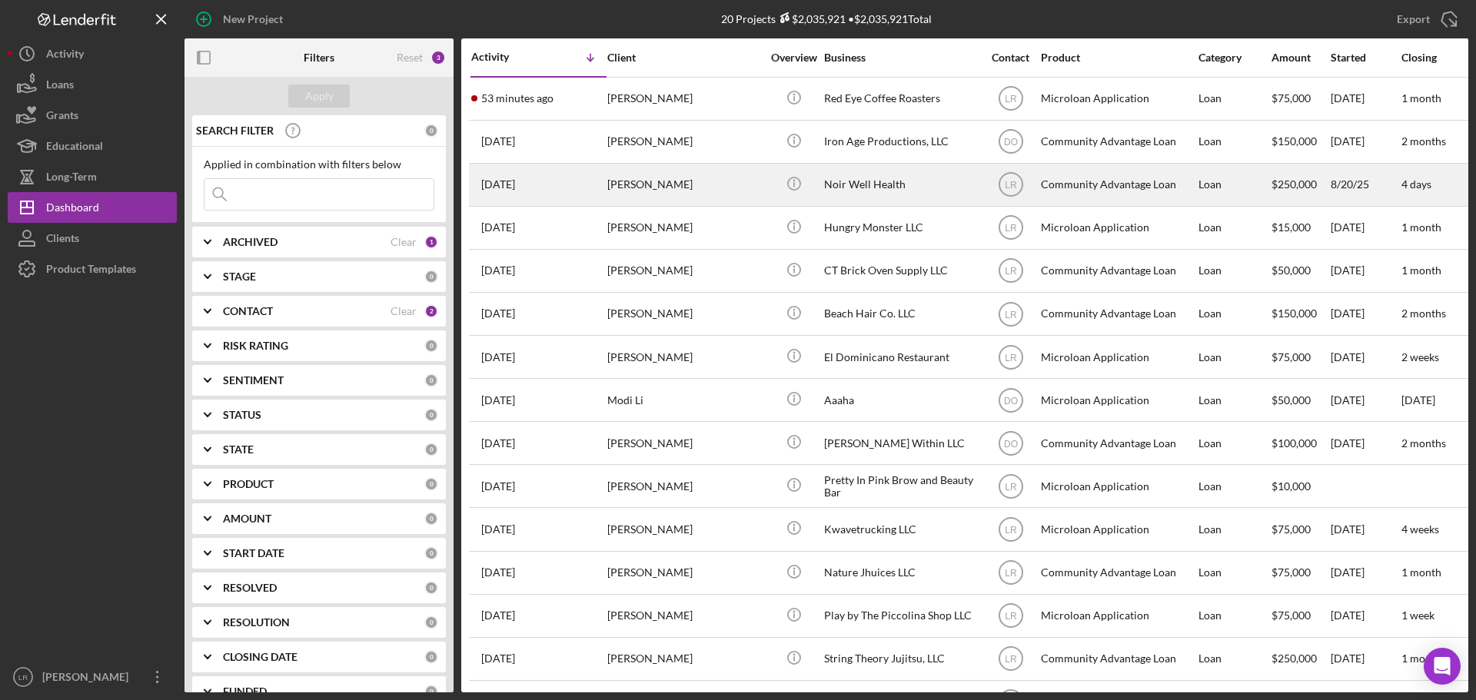
click at [649, 181] on div "[PERSON_NAME]" at bounding box center [684, 185] width 154 height 41
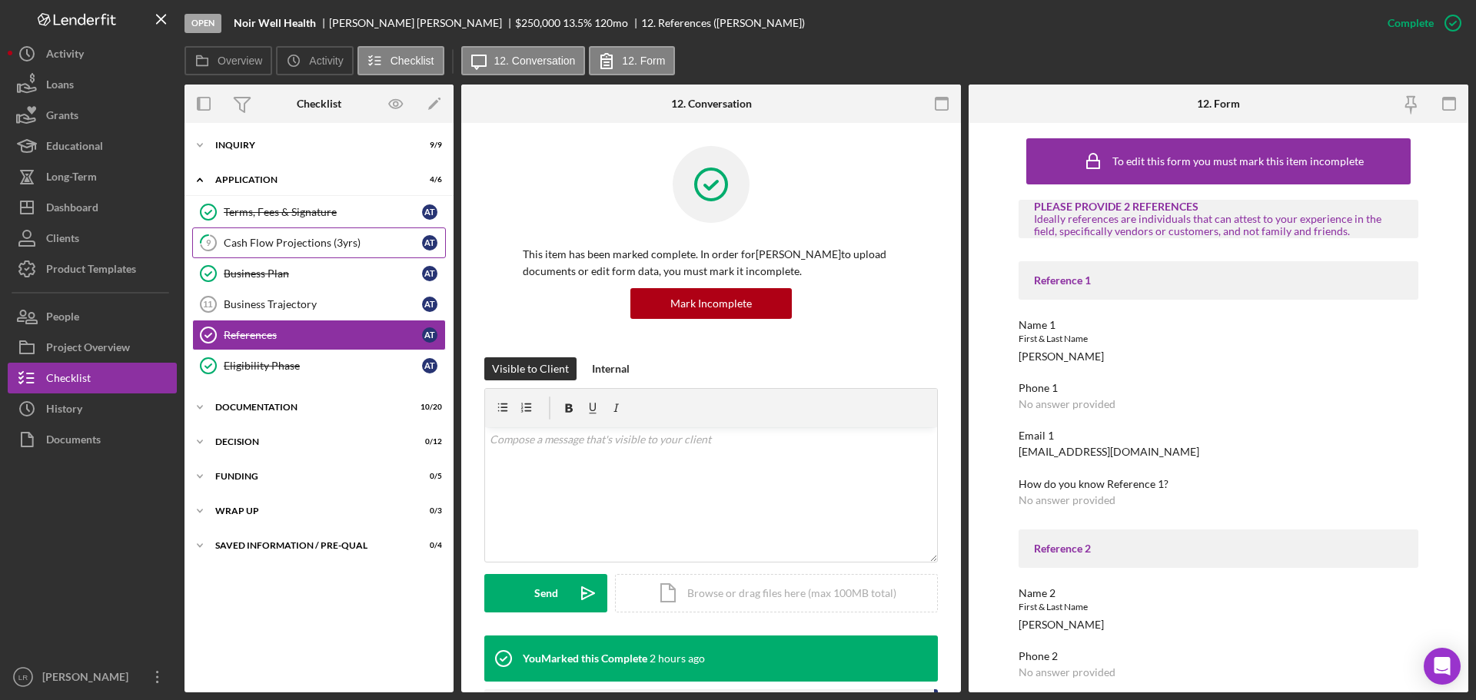
click at [338, 239] on div "Cash Flow Projections (3yrs)" at bounding box center [323, 243] width 198 height 12
